Goal: Task Accomplishment & Management: Manage account settings

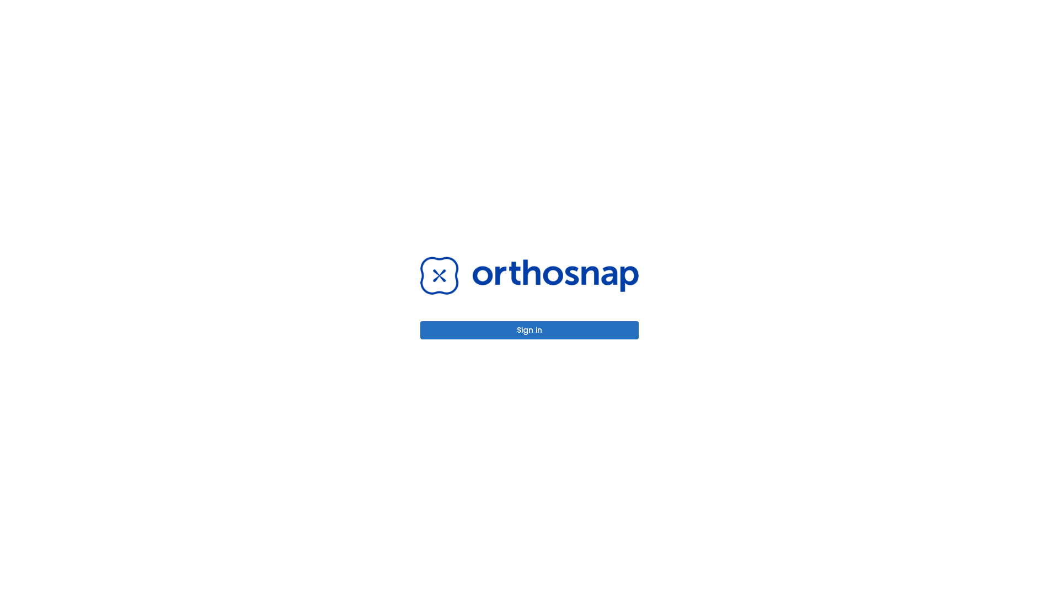
click at [530, 330] on button "Sign in" at bounding box center [529, 330] width 218 height 18
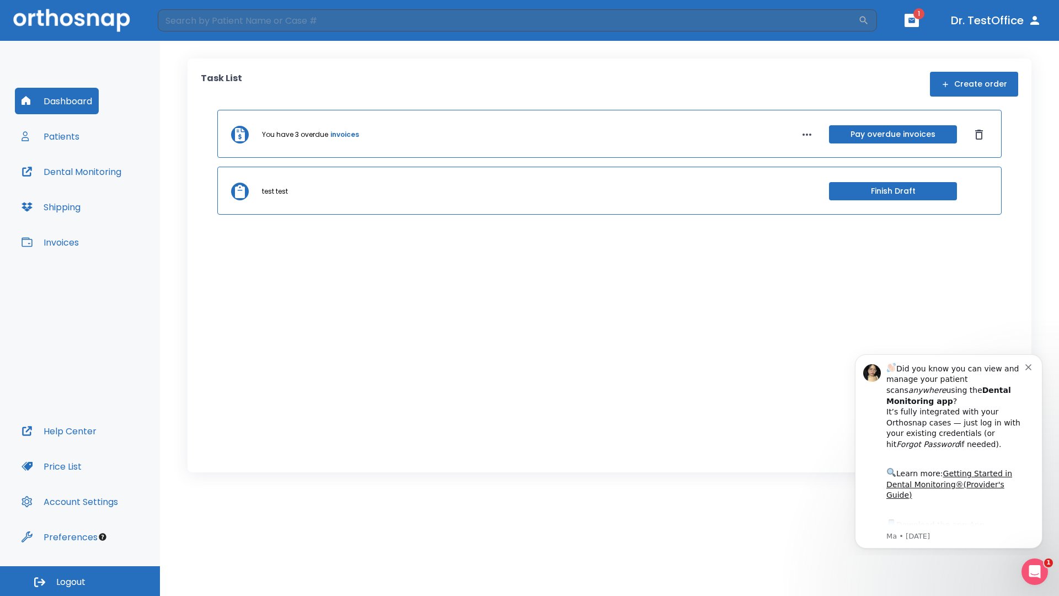
click at [80, 581] on span "Logout" at bounding box center [70, 582] width 29 height 12
